Goal: Task Accomplishment & Management: Manage account settings

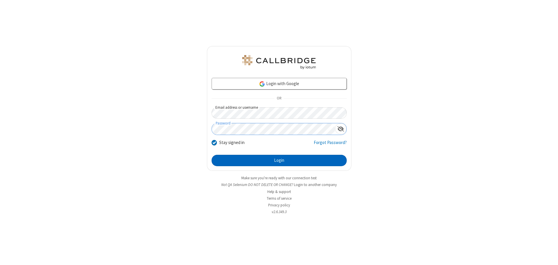
click at [279, 161] on button "Login" at bounding box center [279, 161] width 135 height 12
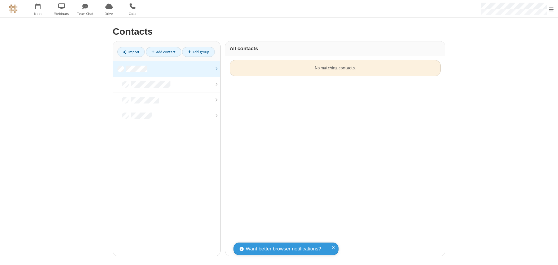
scroll to position [196, 216]
click at [167, 69] on link at bounding box center [166, 69] width 107 height 16
click at [164, 52] on link "Add contact" at bounding box center [163, 52] width 35 height 10
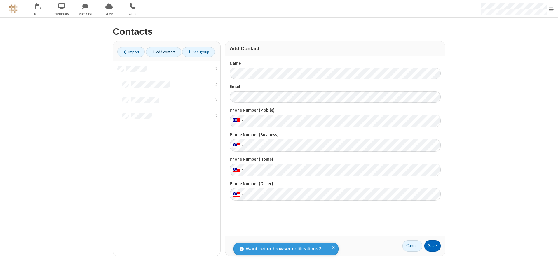
click at [433, 246] on button "Save" at bounding box center [433, 247] width 16 height 12
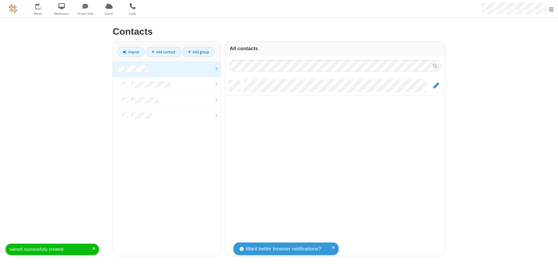
scroll to position [176, 216]
